Goal: Transaction & Acquisition: Purchase product/service

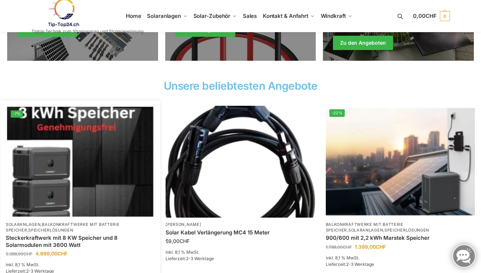
scroll to position [226, 0]
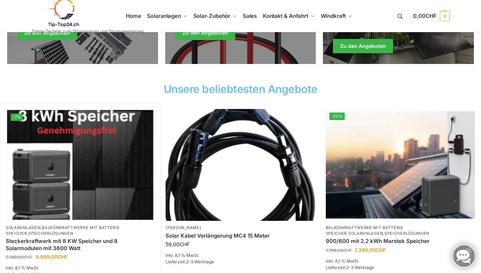
click at [56, 165] on img at bounding box center [80, 165] width 147 height 110
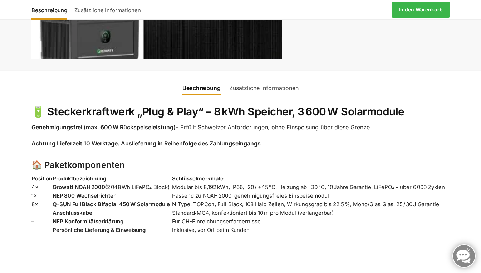
scroll to position [377, 0]
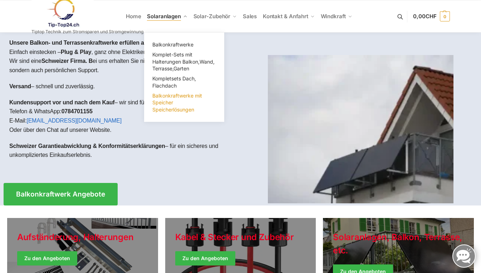
click at [158, 95] on span "Balkonkraftwerke mit Speicher Speicherlösungen" at bounding box center [177, 103] width 50 height 20
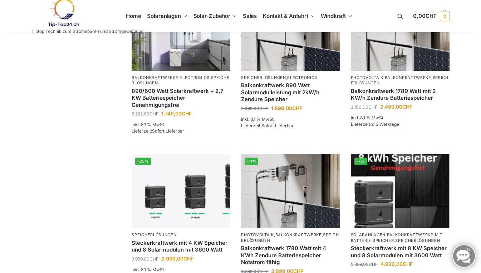
scroll to position [312, 0]
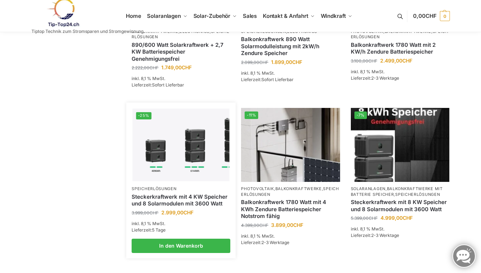
click at [164, 147] on img at bounding box center [181, 145] width 97 height 73
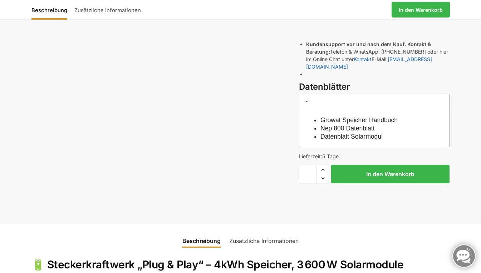
scroll to position [188, 0]
